Goal: Information Seeking & Learning: Learn about a topic

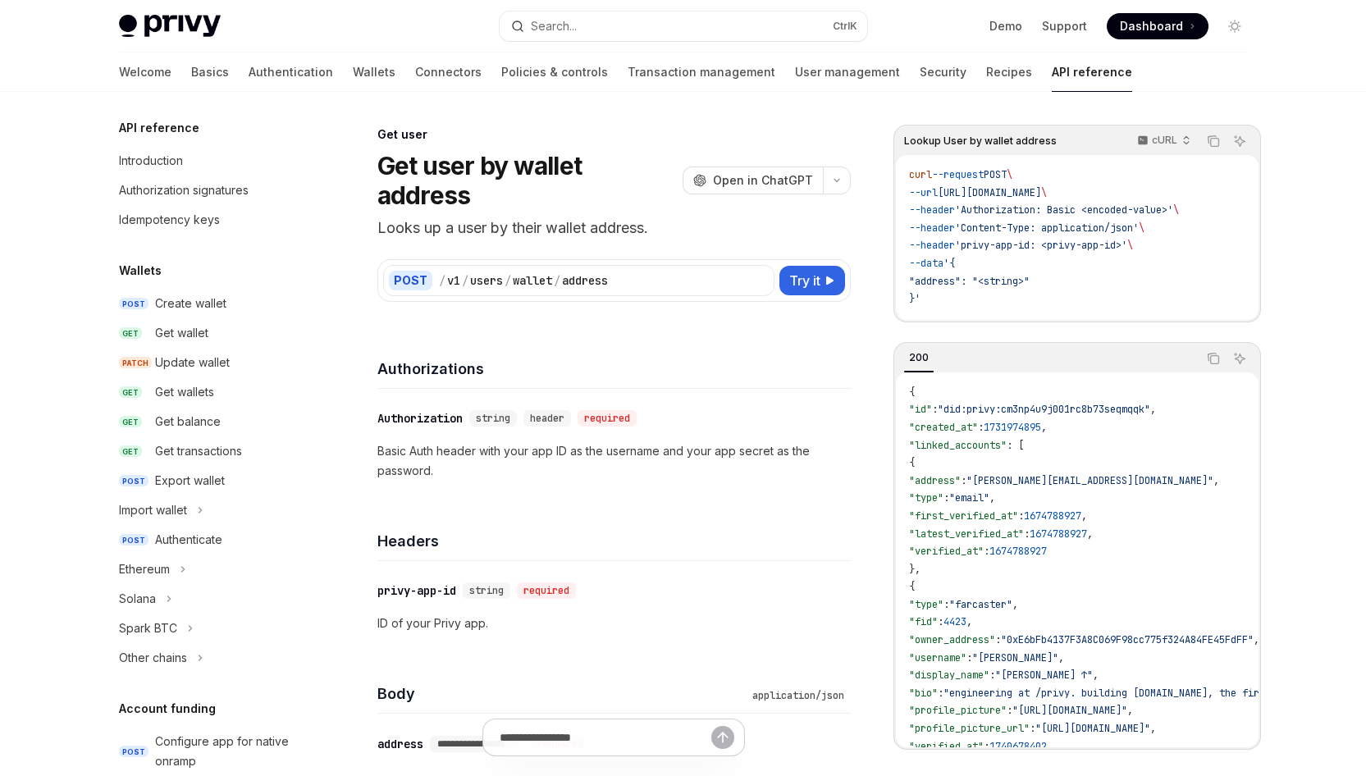
scroll to position [1164, 0]
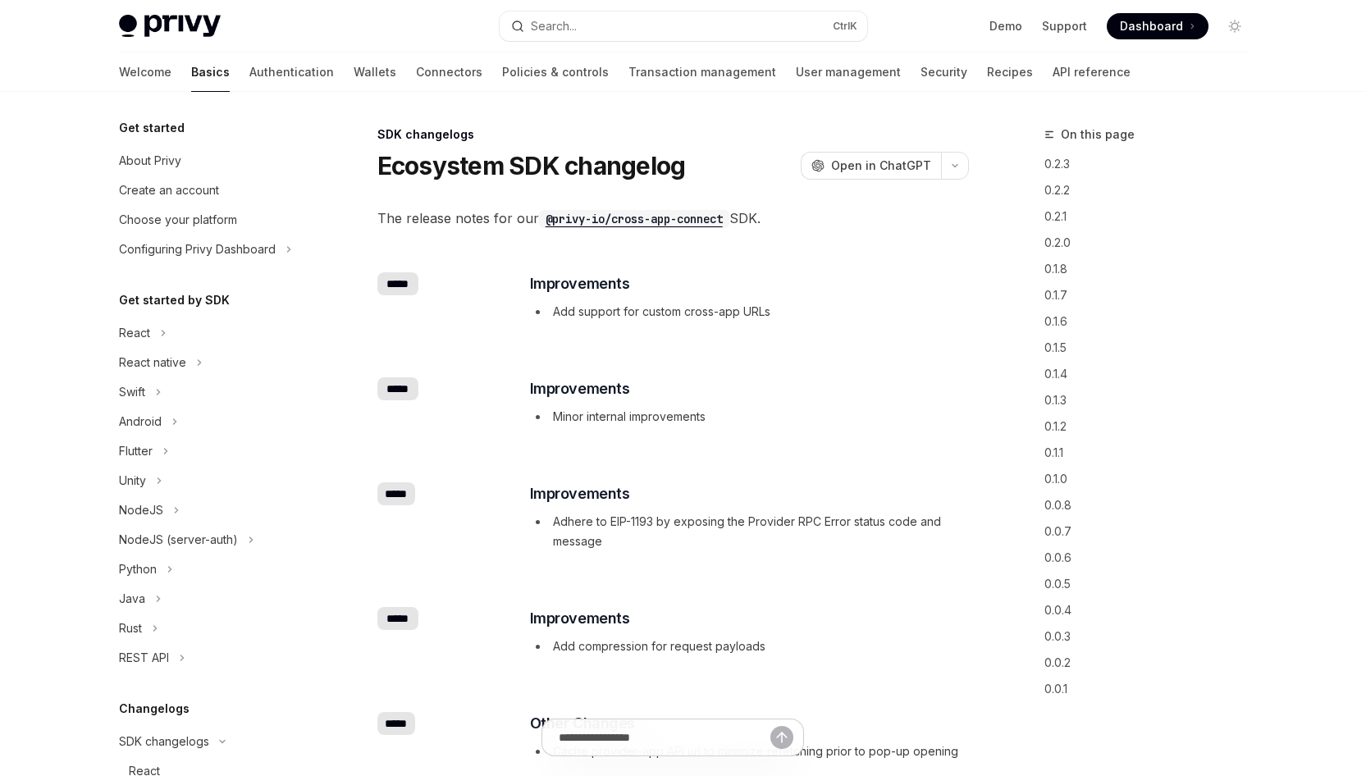
scroll to position [569, 0]
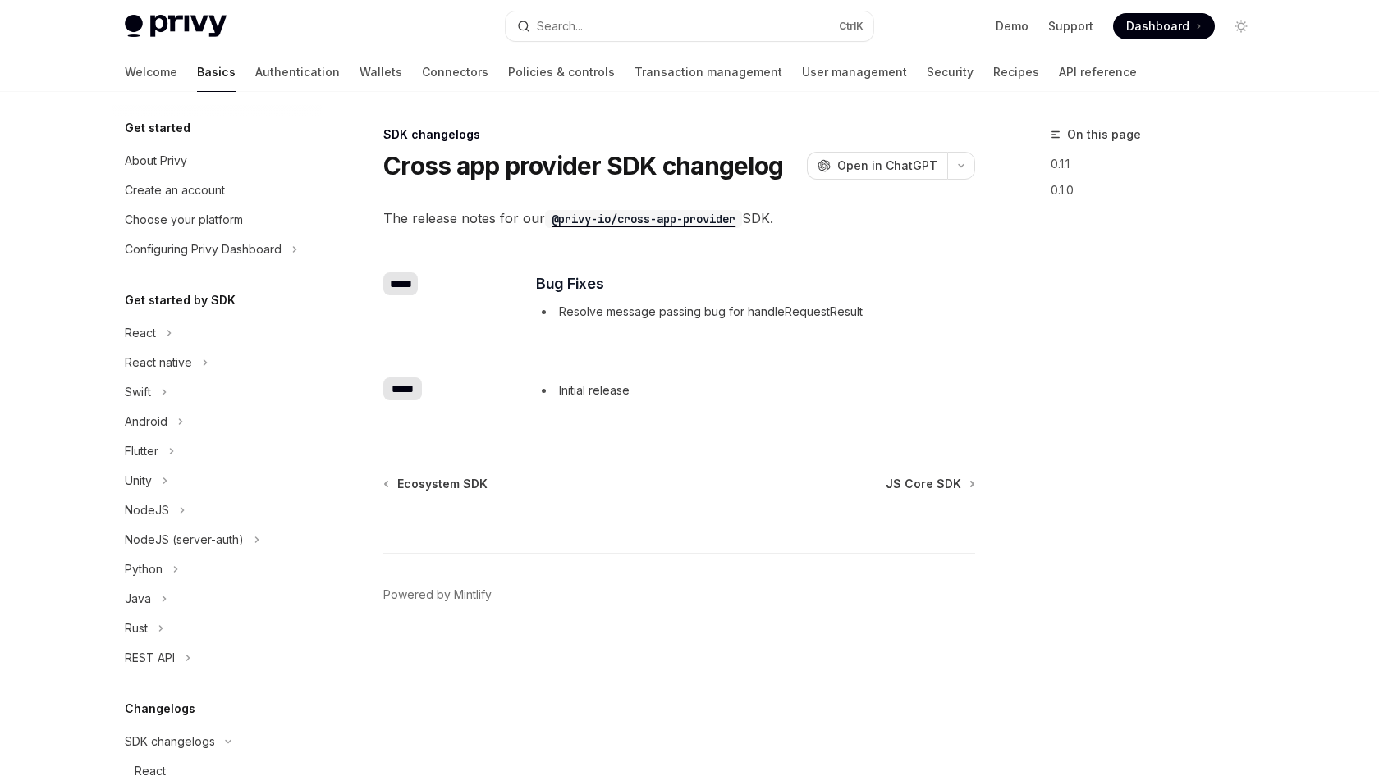
scroll to position [569, 0]
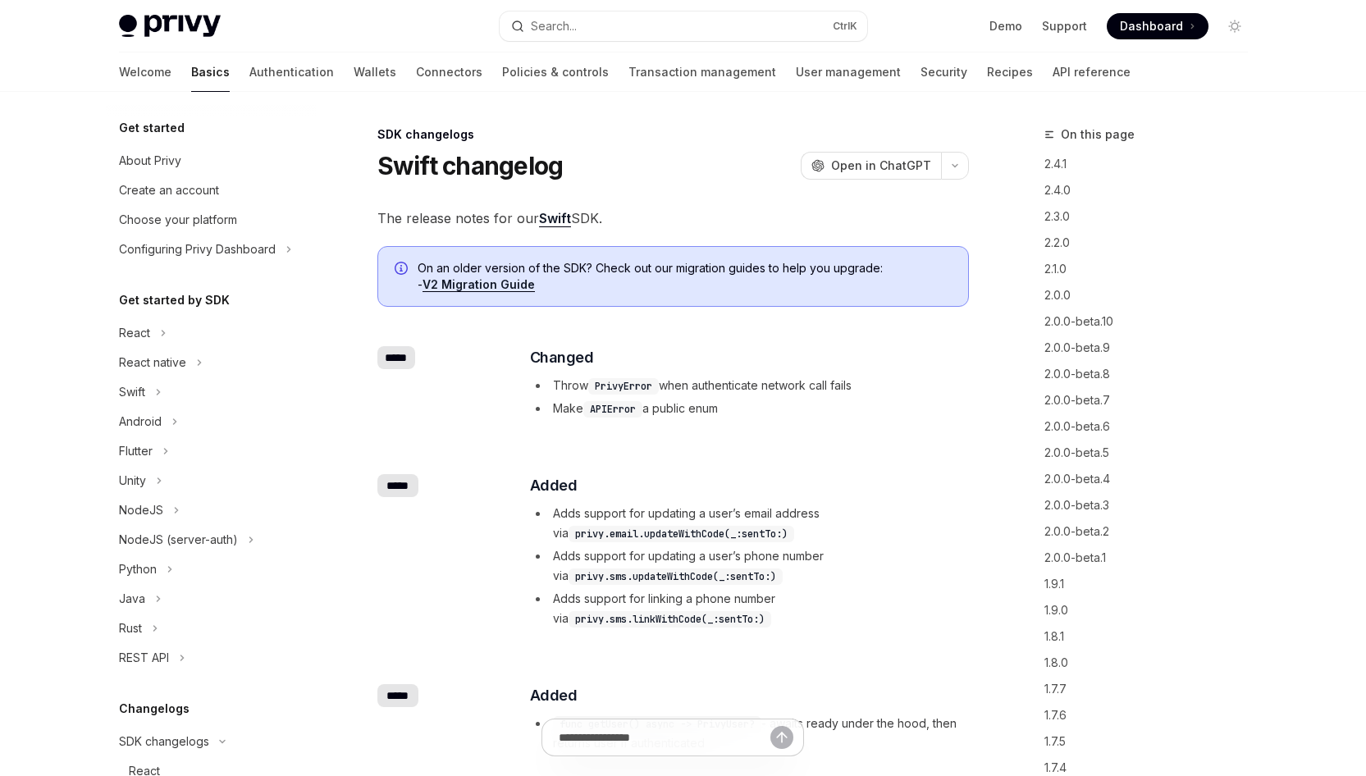
scroll to position [514, 0]
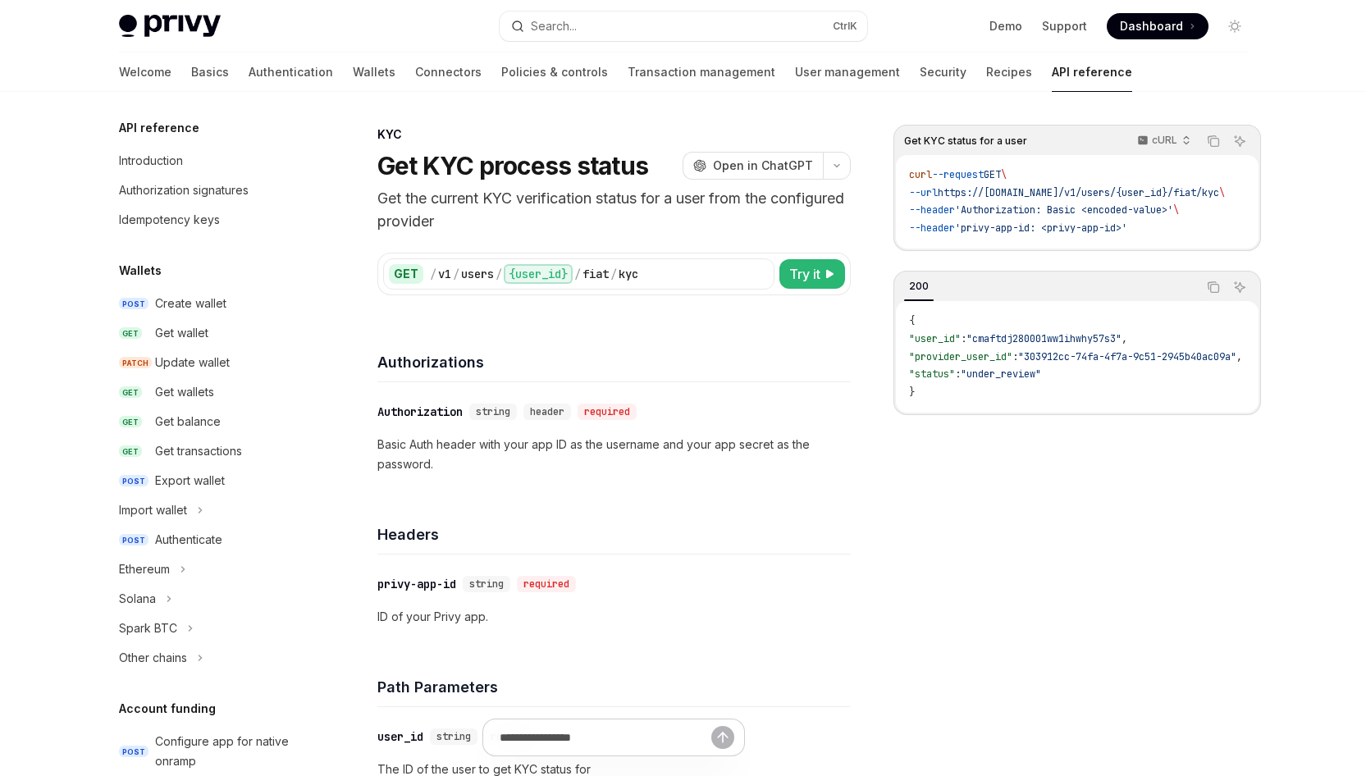
scroll to position [475, 0]
